Goal: Task Accomplishment & Management: Complete application form

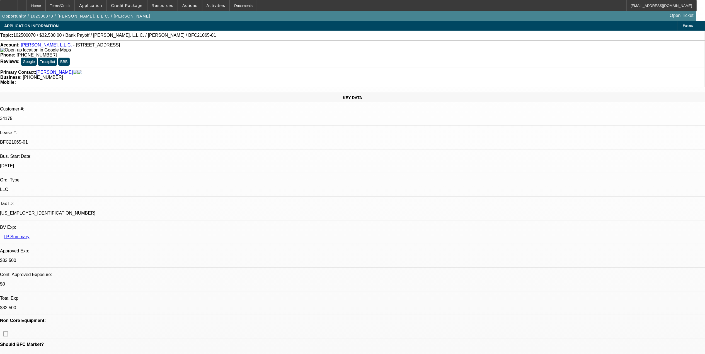
select select "0"
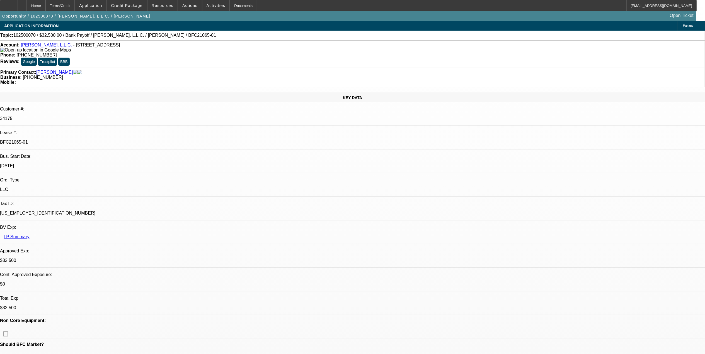
select select "0"
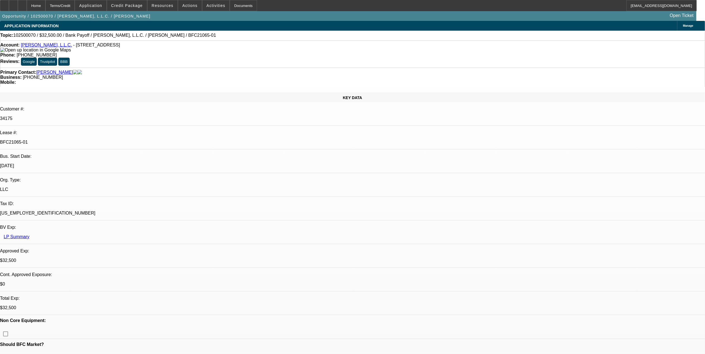
select select "0"
select select "1"
select select "3"
select select "6"
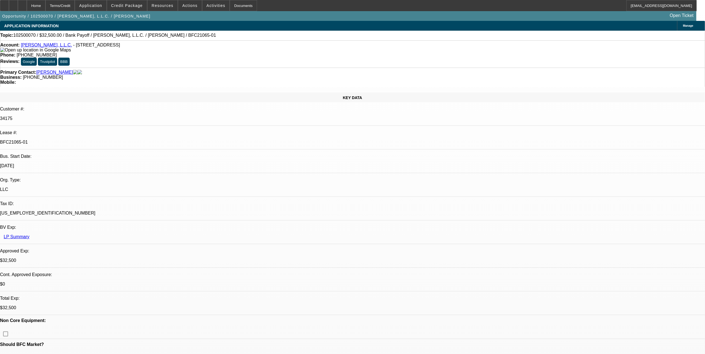
select select "1"
select select "3"
select select "6"
select select "1"
select select "3"
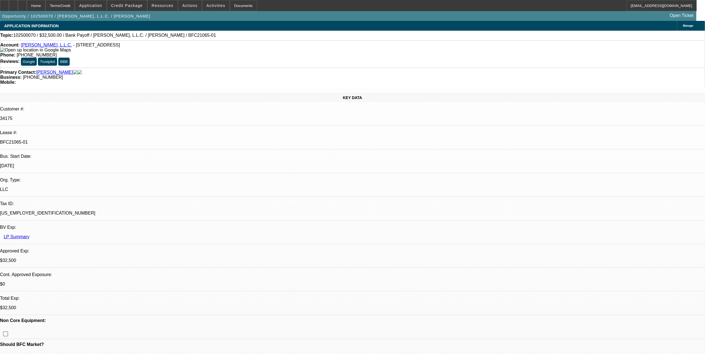
select select "6"
select select "1"
select select "3"
select select "6"
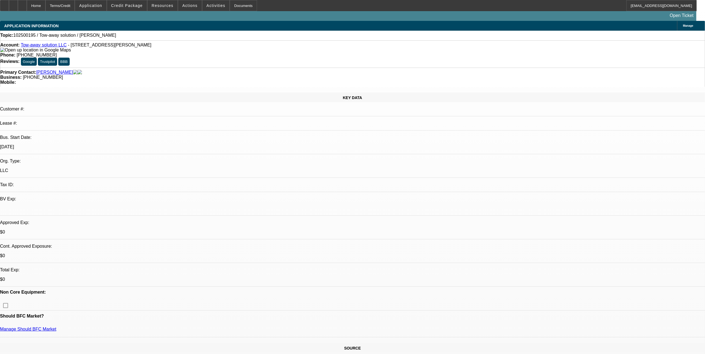
select select "0"
select select "2"
select select "0.1"
select select "4"
